Goal: Communication & Community: Share content

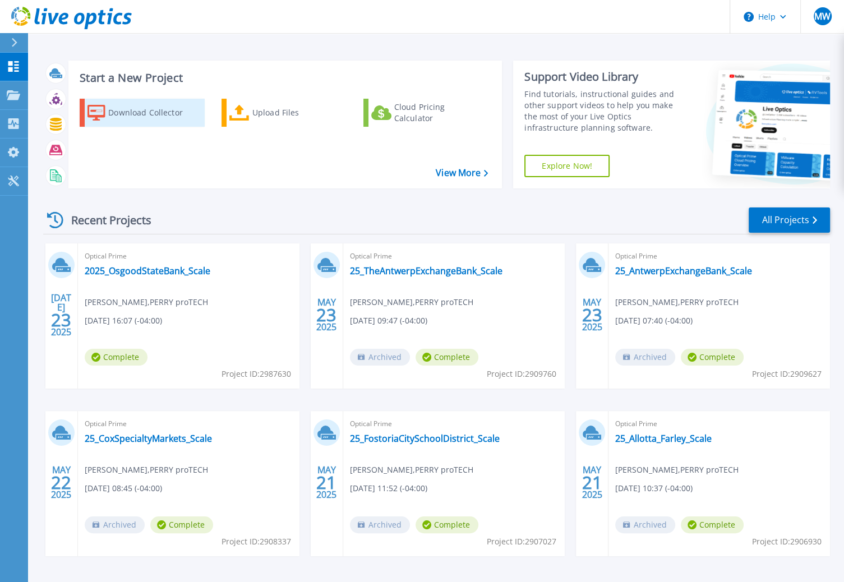
click at [164, 110] on div "Download Collector" at bounding box center [153, 113] width 90 height 22
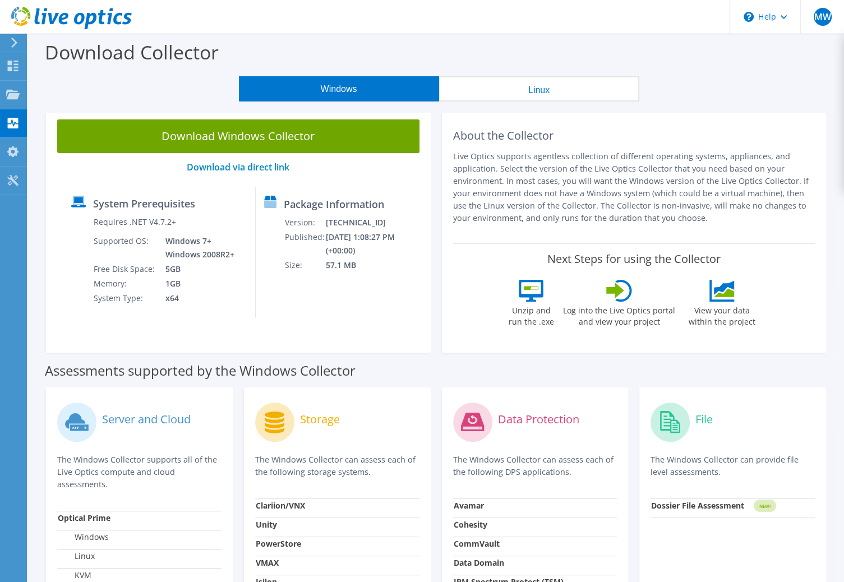
click at [365, 91] on button "Windows" at bounding box center [339, 88] width 200 height 25
click at [270, 171] on link "Download via direct link" at bounding box center [238, 167] width 103 height 12
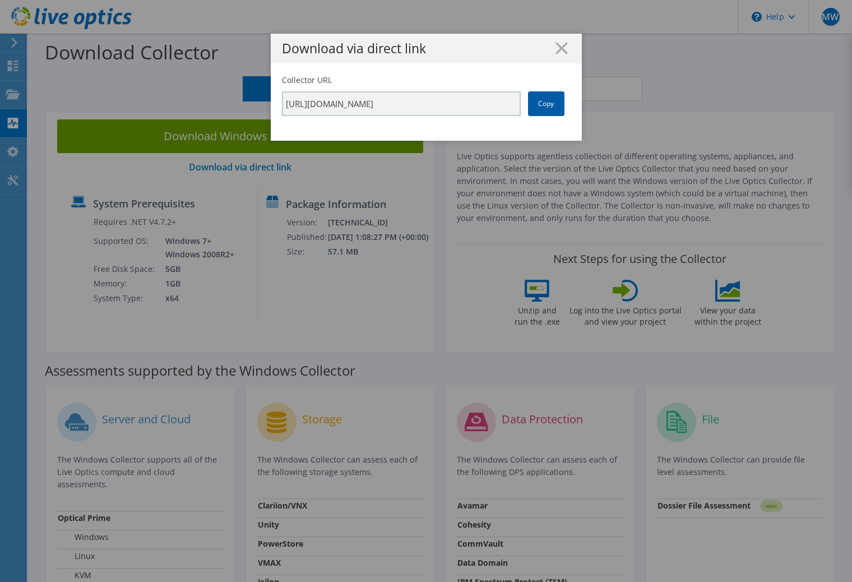
click at [555, 107] on link "Copy" at bounding box center [546, 103] width 36 height 25
click at [38, 319] on div "Download via direct link Collector URL https://app.liveoptics.com/collector/dir…" at bounding box center [426, 291] width 852 height 515
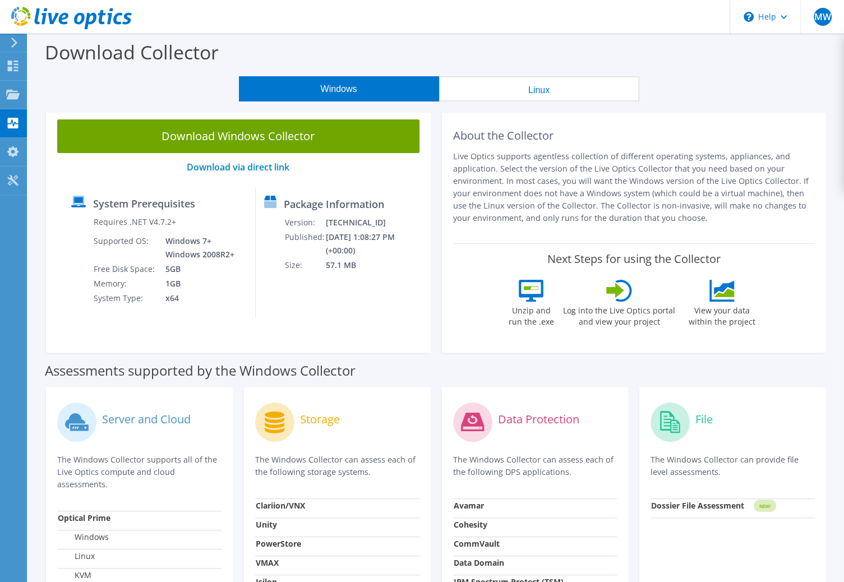
click at [31, 22] on icon at bounding box center [71, 18] width 121 height 23
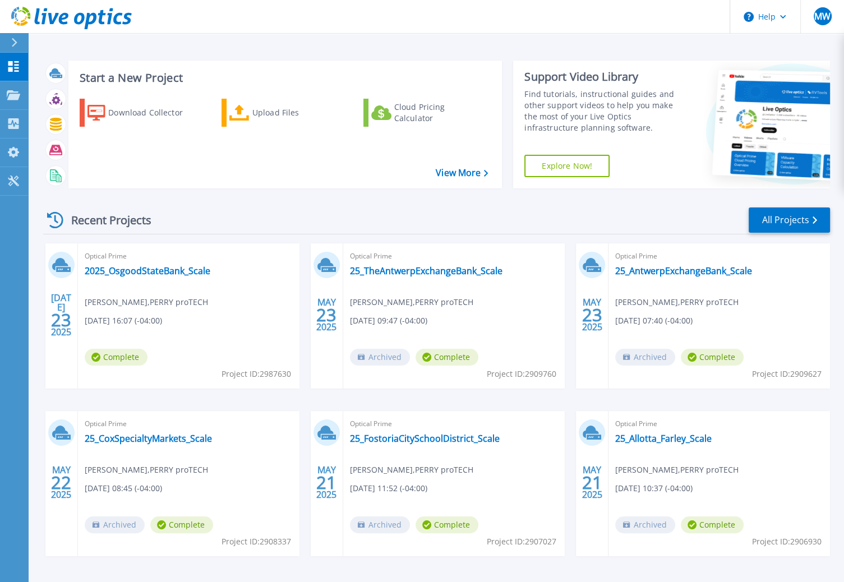
click at [384, 35] on div "Start a New Project Download Collector Upload Files Cloud Pricing Calculator Vi…" at bounding box center [436, 294] width 816 height 588
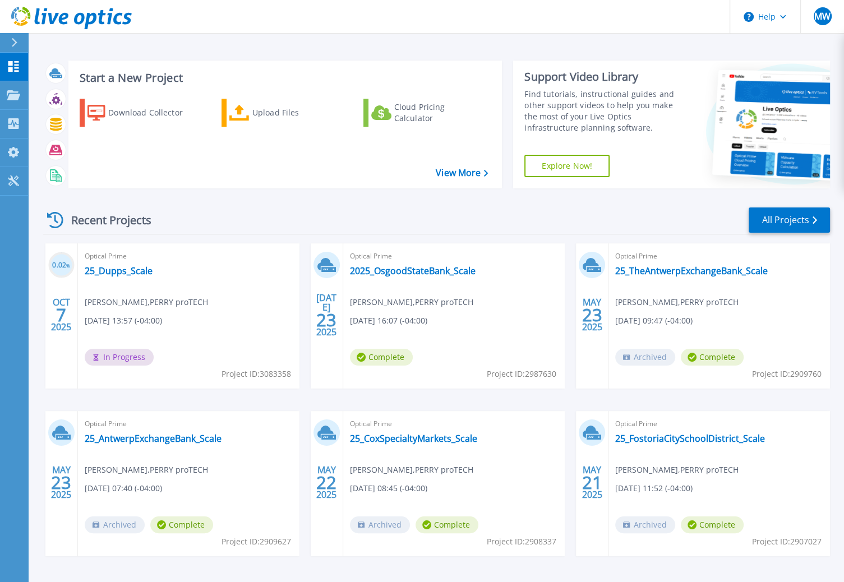
scroll to position [39, 0]
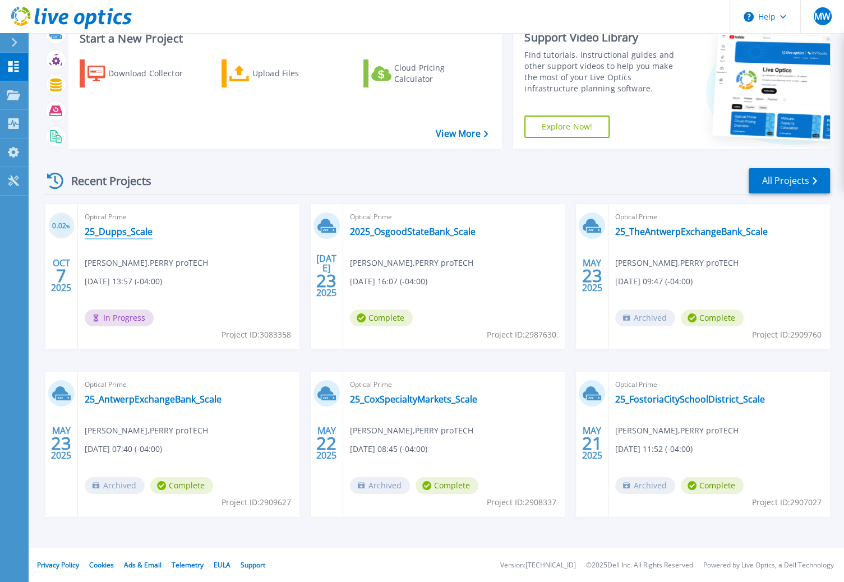
click at [117, 230] on link "25_Dupps_Scale" at bounding box center [119, 231] width 68 height 11
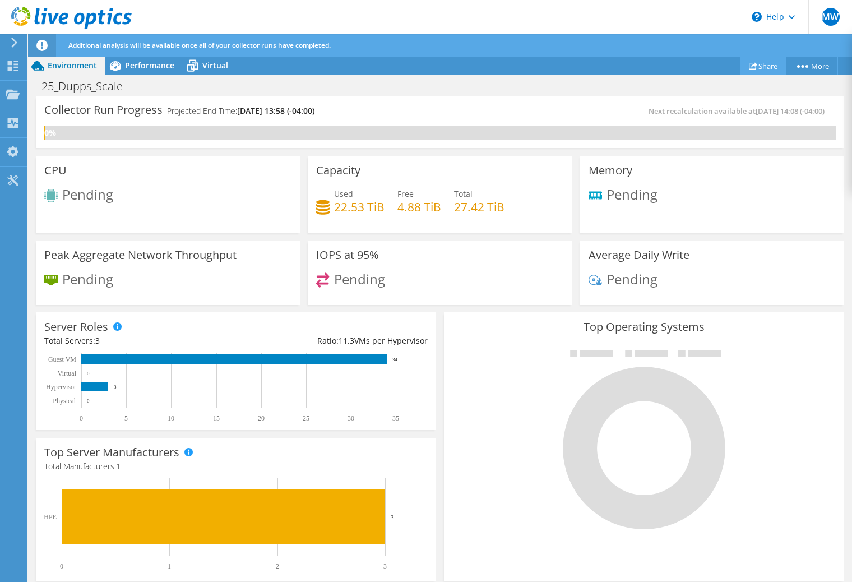
click at [760, 67] on link "Share" at bounding box center [763, 65] width 47 height 17
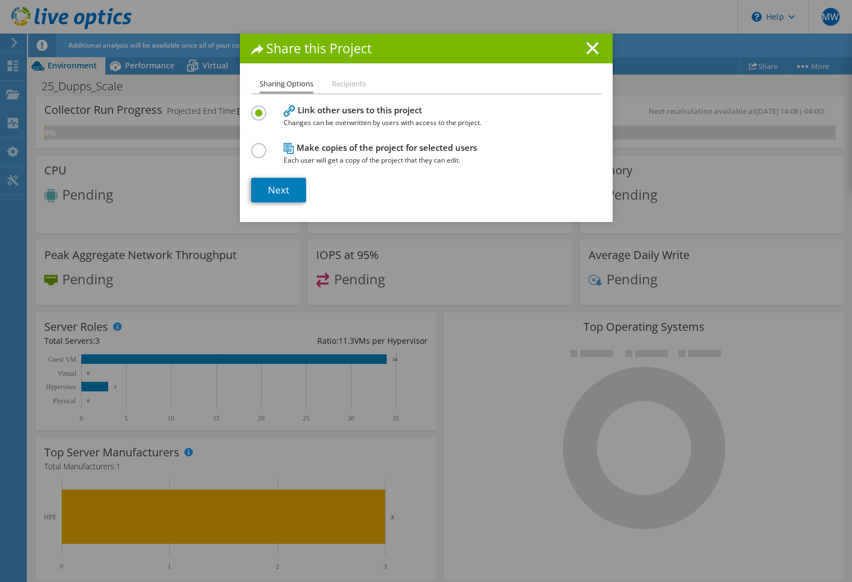
click at [332, 86] on li "Recipients" at bounding box center [349, 84] width 34 height 14
click at [344, 89] on li "Recipients" at bounding box center [349, 84] width 34 height 14
click at [343, 86] on li "Recipients" at bounding box center [349, 84] width 34 height 14
click at [274, 191] on link "Next" at bounding box center [278, 190] width 55 height 25
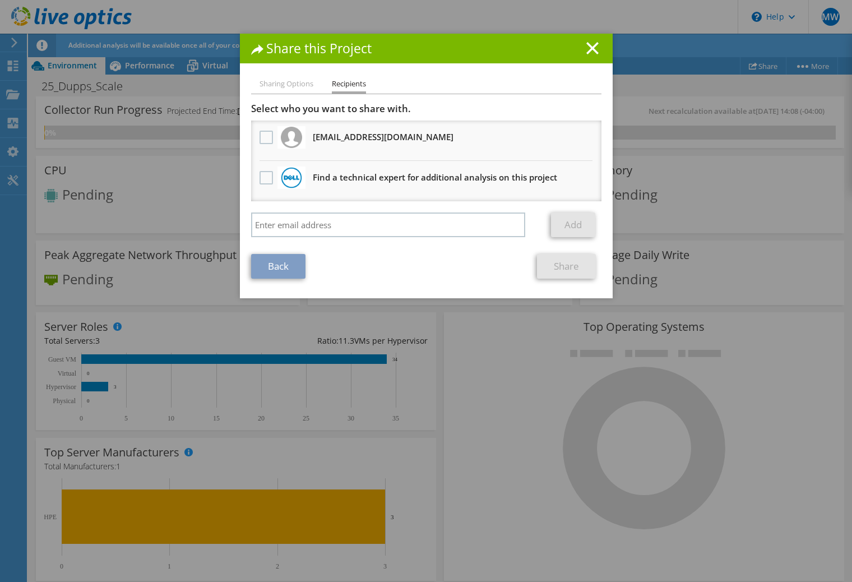
drag, startPoint x: 293, startPoint y: 196, endPoint x: 296, endPoint y: 204, distance: 9.1
click at [294, 200] on li "Find a technical expert for additional analysis on this project" at bounding box center [426, 181] width 351 height 40
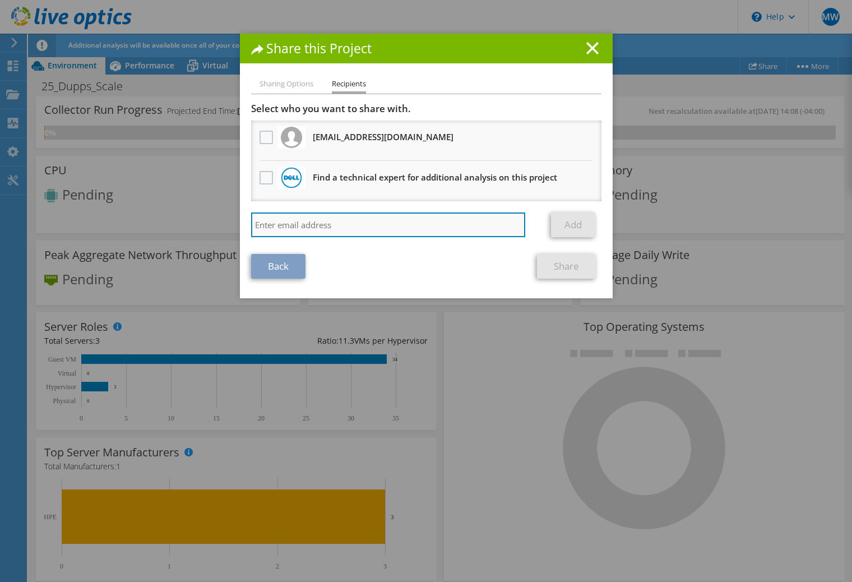
click at [301, 217] on input "search" at bounding box center [388, 225] width 275 height 25
click at [302, 218] on input "search" at bounding box center [388, 225] width 275 height 25
click at [352, 224] on input "search" at bounding box center [388, 225] width 275 height 25
paste input "nzircher@perryprotech.com"
type input "nzircher@perryprotech.com"
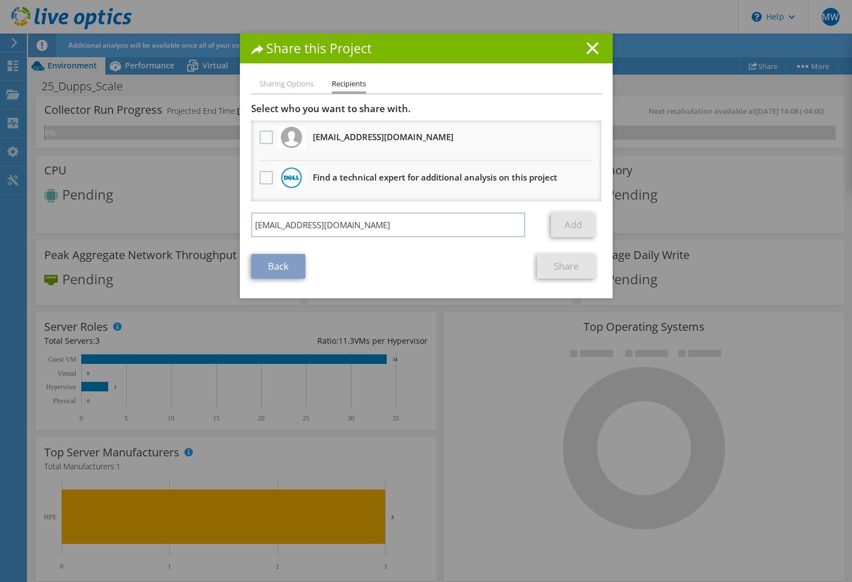
click at [351, 250] on section "Select who you want to share with. mwright@perryprotech.com Will receive an ano…" at bounding box center [426, 191] width 351 height 176
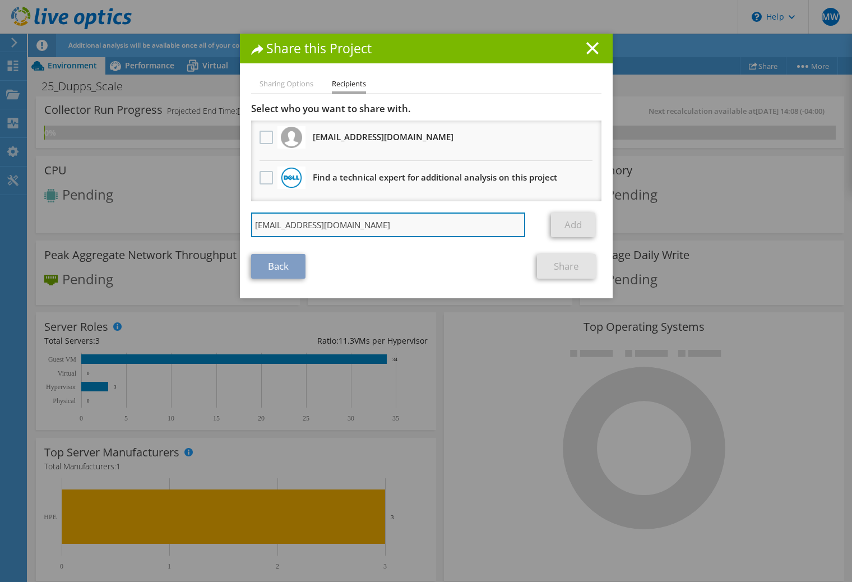
click at [483, 219] on input "nzircher@perryprotech.com" at bounding box center [388, 225] width 275 height 25
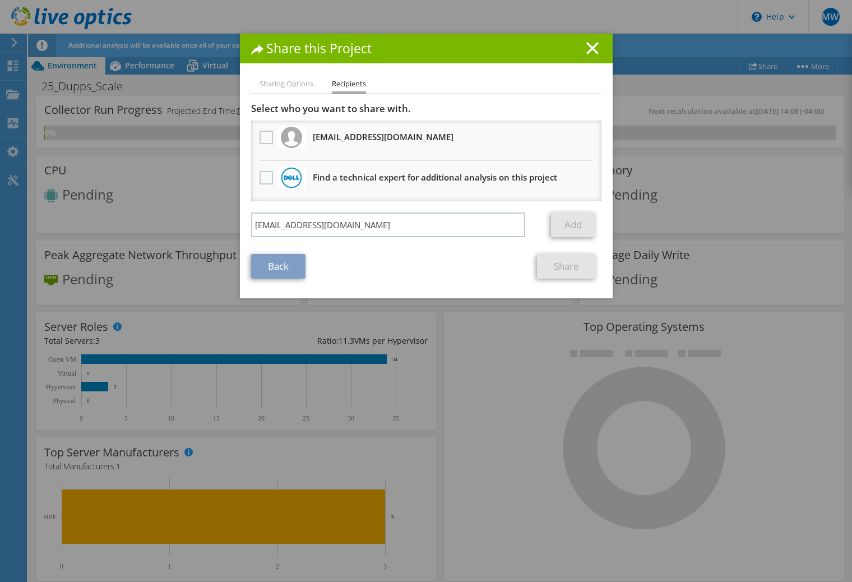
click at [494, 260] on div "Back Share" at bounding box center [426, 266] width 351 height 25
click at [415, 256] on div "Back Share" at bounding box center [426, 266] width 351 height 25
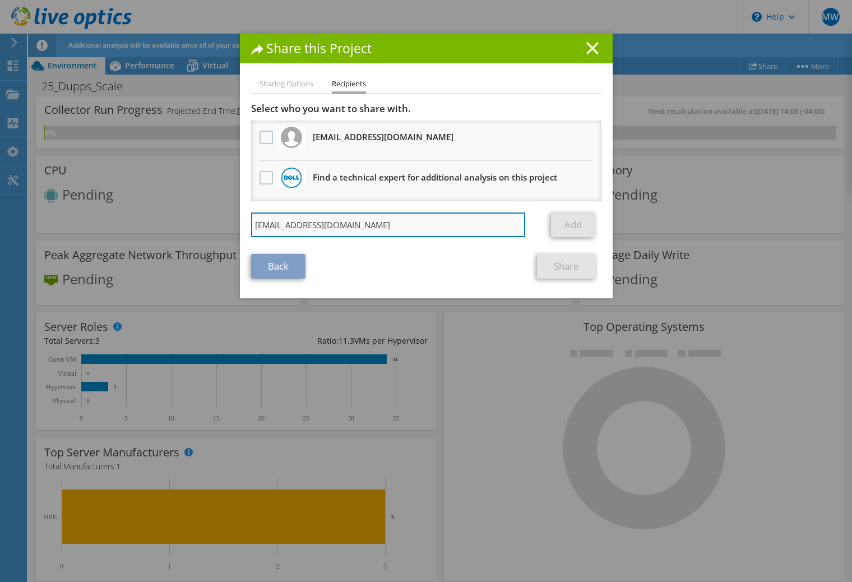
click at [419, 228] on input "nzircher@perryprotech.com" at bounding box center [388, 225] width 275 height 25
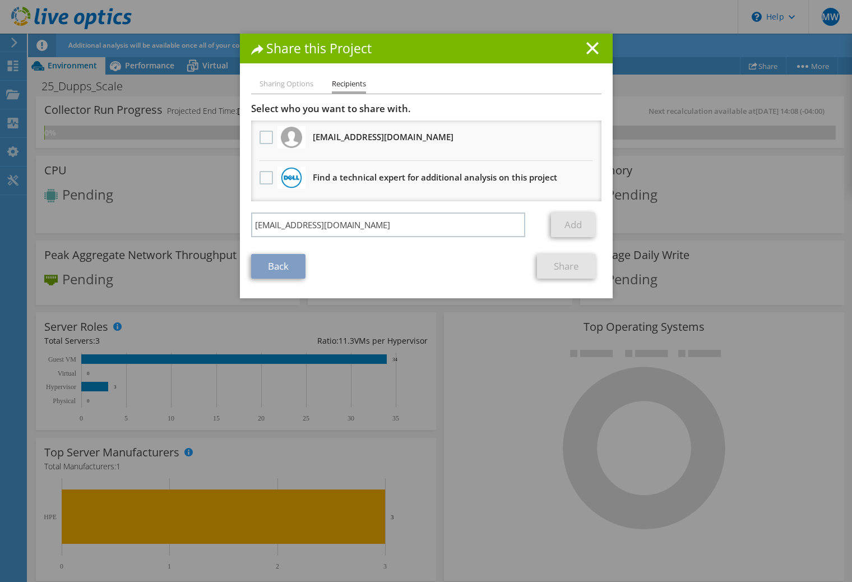
click at [285, 80] on li "Sharing Options" at bounding box center [287, 84] width 54 height 14
click at [290, 84] on li "Sharing Options" at bounding box center [287, 84] width 54 height 14
drag, startPoint x: 400, startPoint y: 265, endPoint x: 451, endPoint y: 256, distance: 51.7
click at [411, 265] on div "Back Share" at bounding box center [426, 266] width 351 height 25
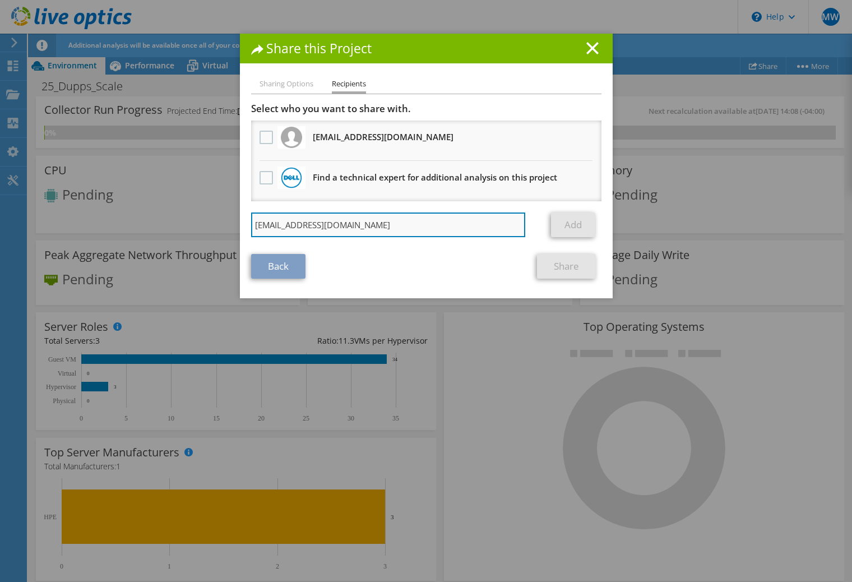
click at [459, 229] on input "nzircher@perryprotech.com" at bounding box center [388, 225] width 275 height 25
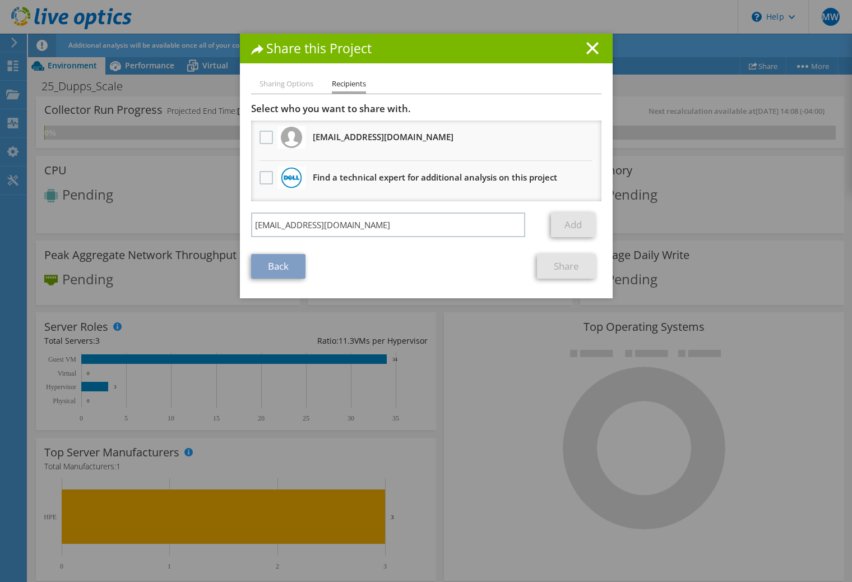
click at [464, 281] on div "Sharing Options Recipients Link other users to this project Changes can be over…" at bounding box center [426, 187] width 373 height 221
click at [474, 395] on div "Share this Project Sharing Options Recipients Link other users to this project …" at bounding box center [426, 291] width 852 height 515
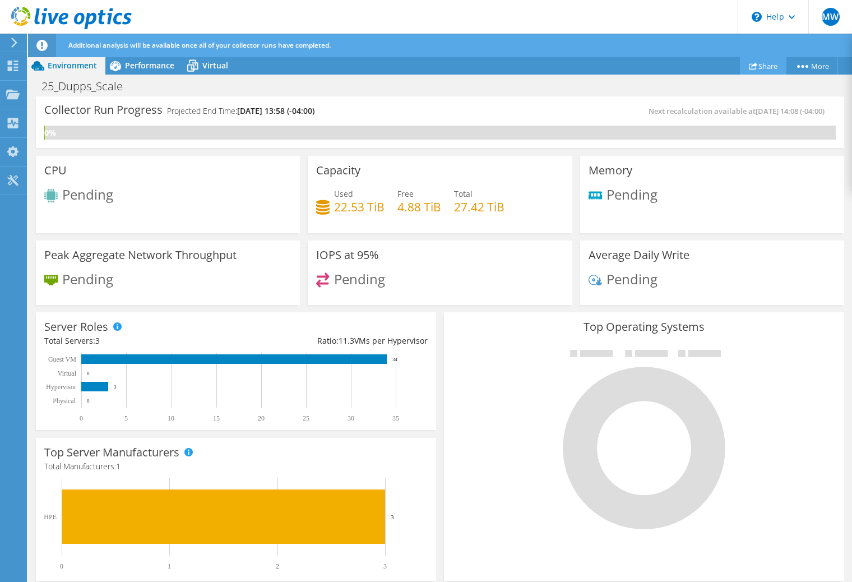
click at [755, 63] on link "Share" at bounding box center [763, 65] width 47 height 17
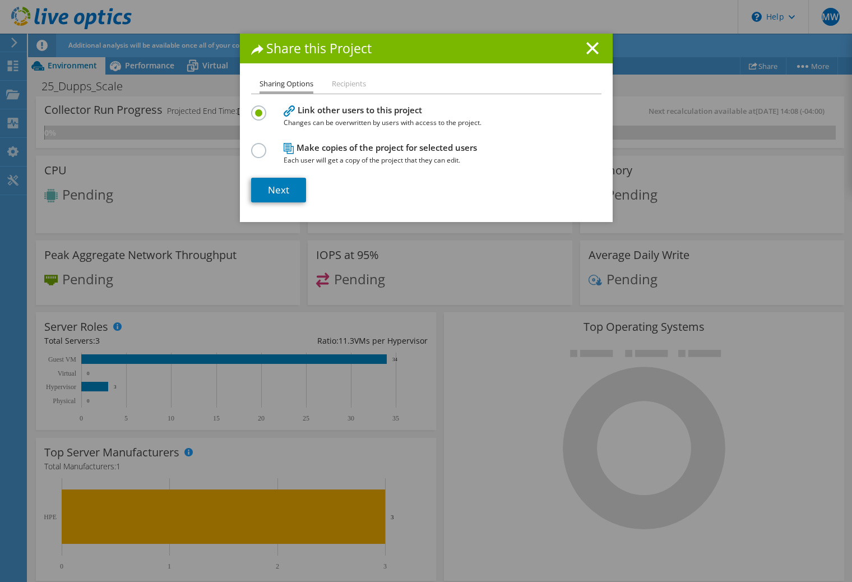
click at [351, 83] on li "Recipients" at bounding box center [349, 84] width 34 height 14
click at [289, 183] on link "Next" at bounding box center [278, 190] width 55 height 25
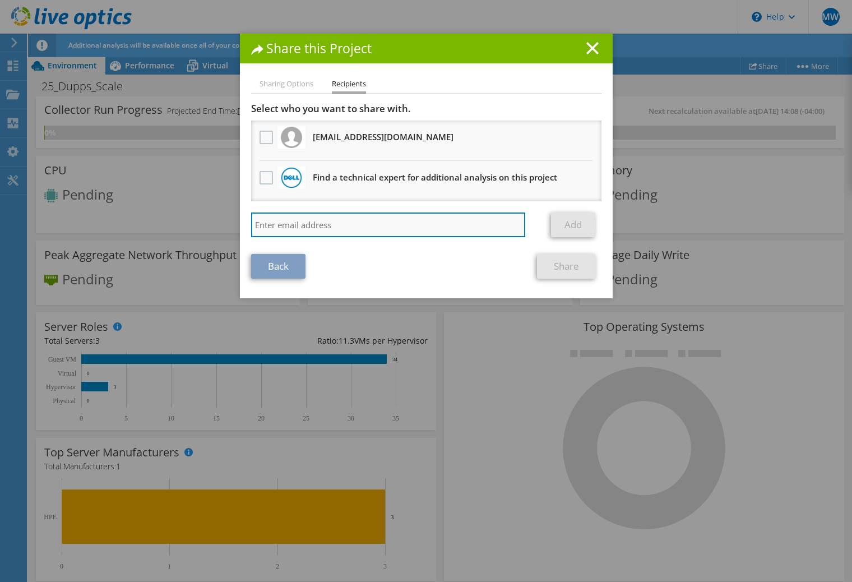
click at [311, 213] on input "search" at bounding box center [388, 225] width 275 height 25
type input "nzircher@perryprotech.com"
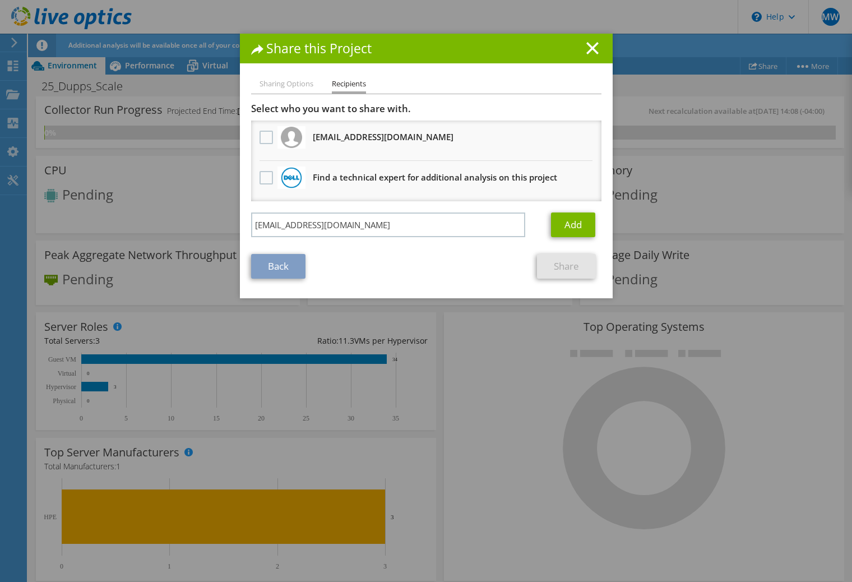
click at [595, 232] on div "Add" at bounding box center [576, 225] width 50 height 25
click at [583, 232] on link "Add" at bounding box center [573, 225] width 44 height 25
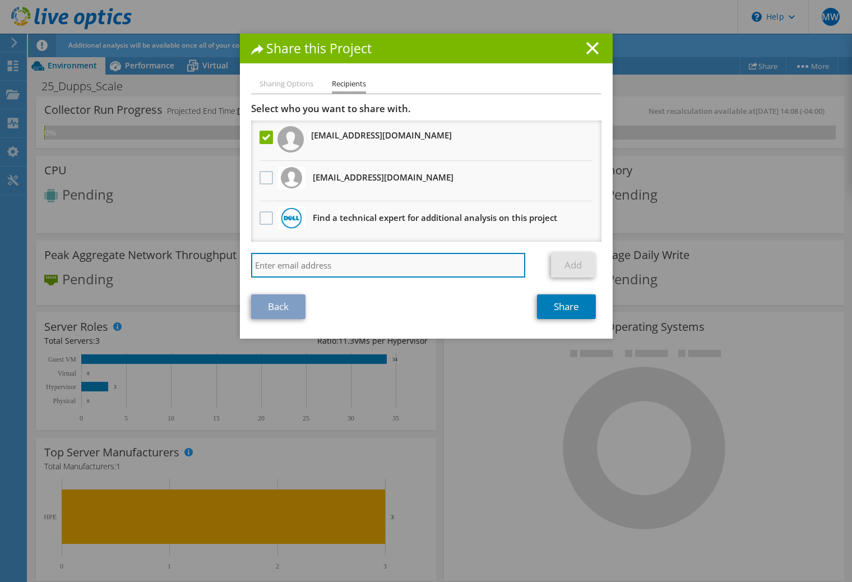
paste input "nzircher@perryprotech.com"
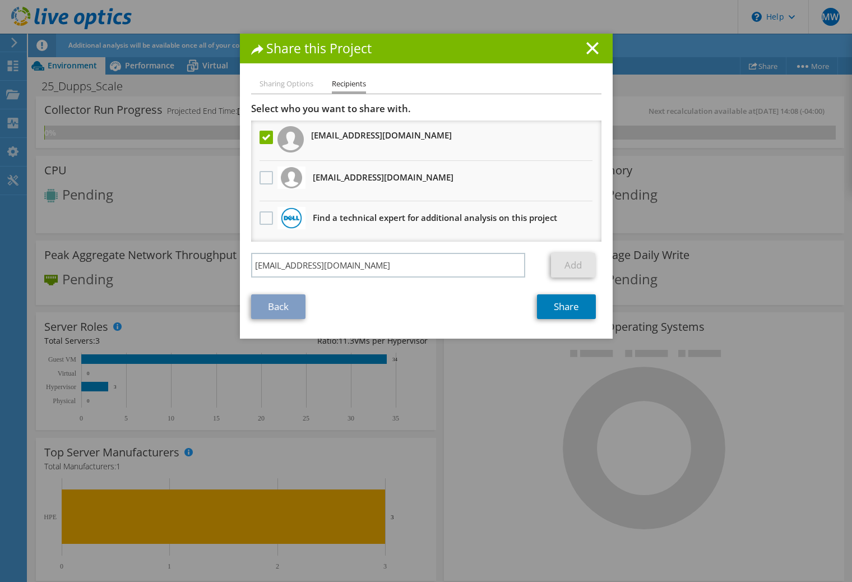
click at [408, 311] on div "Back Share" at bounding box center [426, 306] width 351 height 25
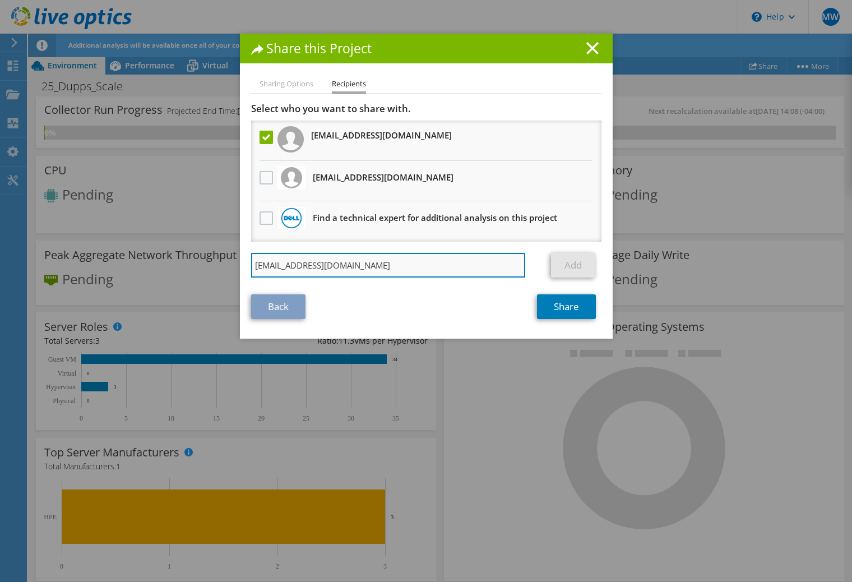
click at [411, 266] on input "nzircher@perryprotech.com" at bounding box center [388, 265] width 275 height 25
type input "nzircher@perryprotech.com"
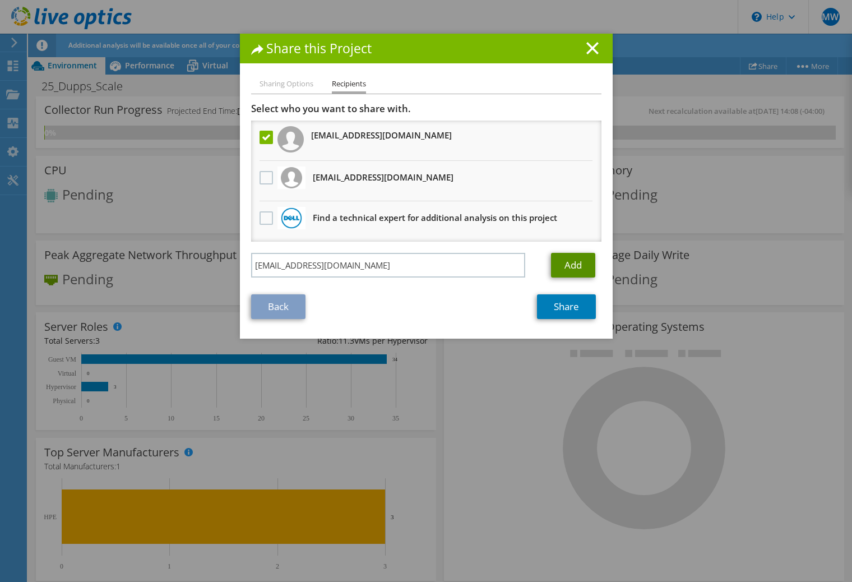
click at [574, 262] on link "Add" at bounding box center [573, 265] width 44 height 25
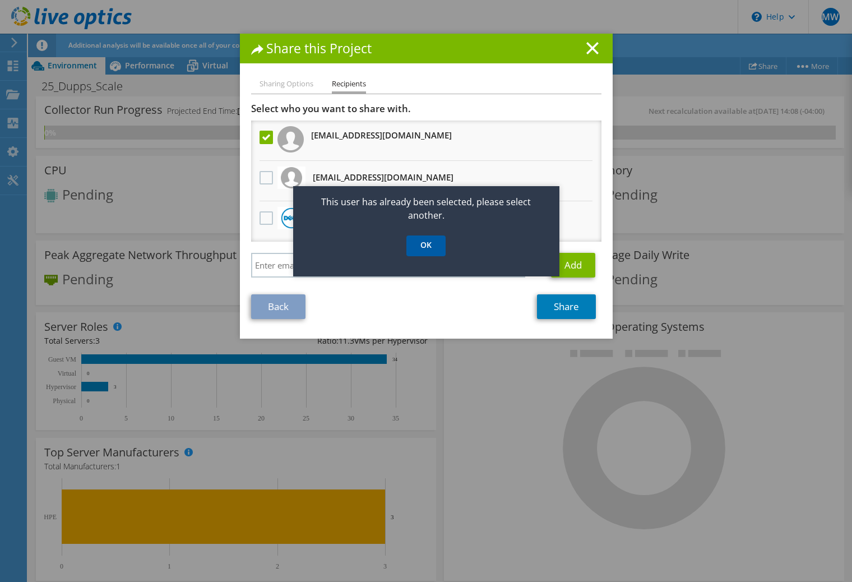
click at [418, 248] on link "OK" at bounding box center [426, 246] width 39 height 21
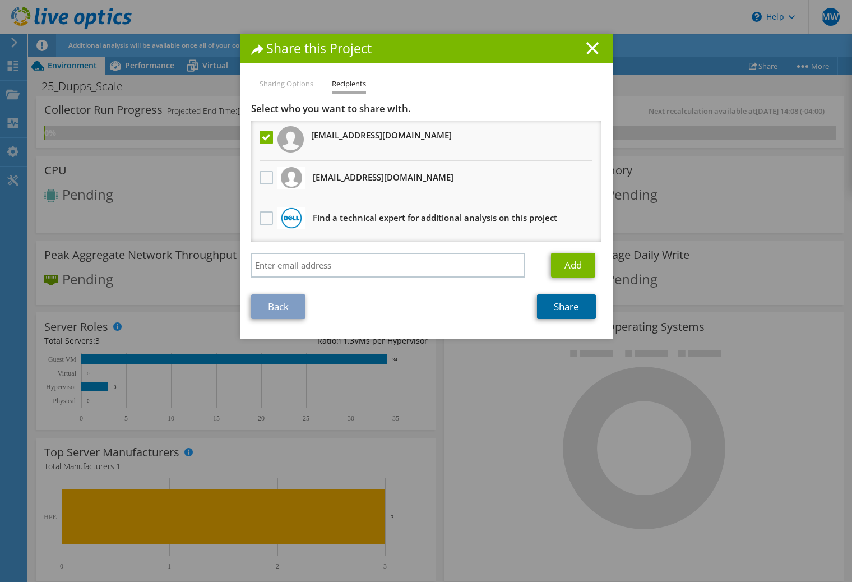
click at [541, 303] on link "Share" at bounding box center [566, 306] width 59 height 25
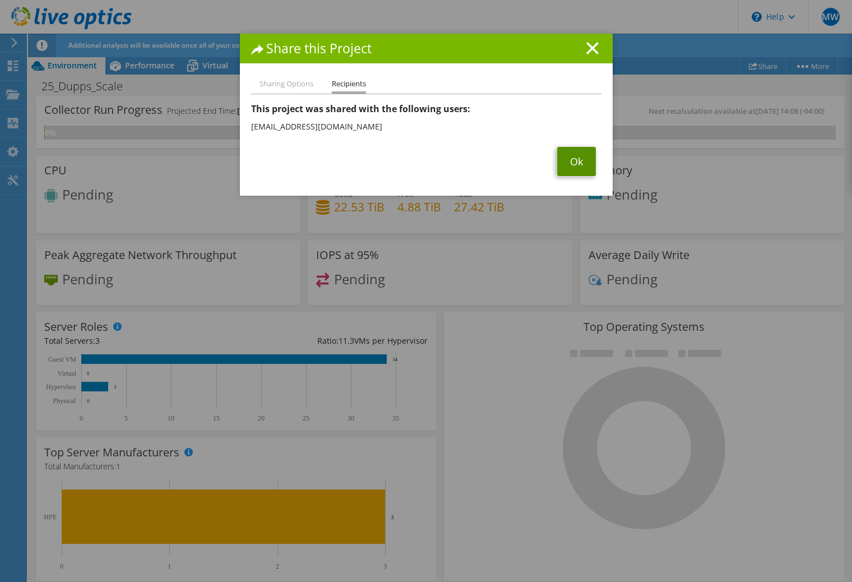
click at [569, 168] on link "Ok" at bounding box center [576, 161] width 39 height 29
